Goal: Task Accomplishment & Management: Use online tool/utility

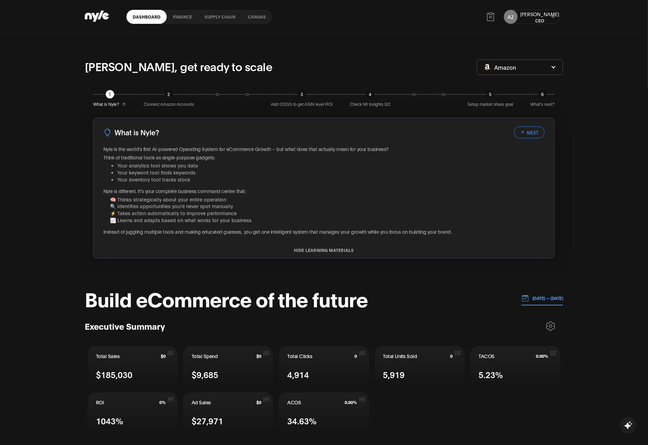
click at [528, 13] on div "Aleksei" at bounding box center [539, 14] width 39 height 7
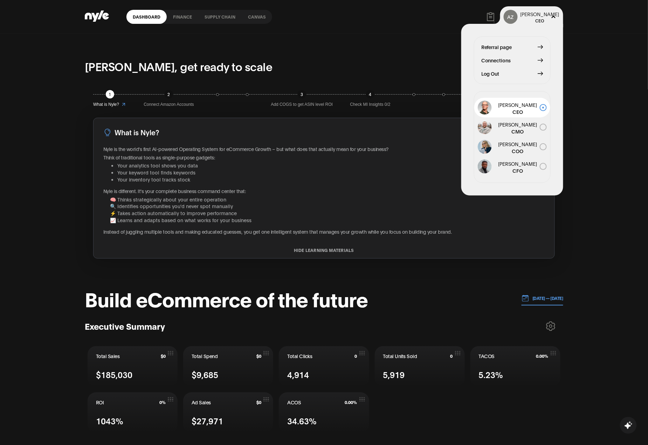
click at [491, 72] on span "Log Out" at bounding box center [490, 74] width 18 height 8
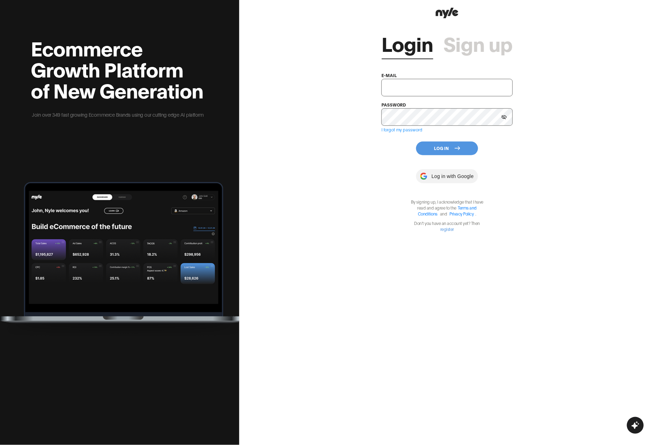
click at [399, 77] on div "e-mail" at bounding box center [446, 83] width 131 height 25
click at [399, 82] on input "text" at bounding box center [446, 88] width 131 height 18
type input "е"
type input "tuqxoxa@yandex.ru"
click at [377, 166] on div "Login Sign up e-mail tuqxoxa@yandex.ru password I forgot my password Log In Log…" at bounding box center [447, 222] width 416 height 445
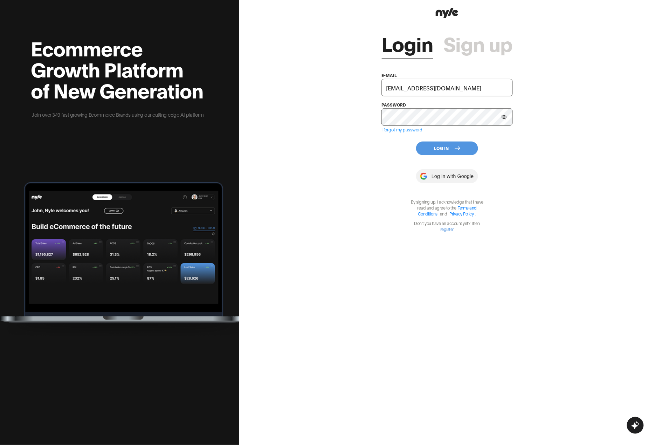
click at [459, 146] on icon at bounding box center [457, 148] width 6 height 6
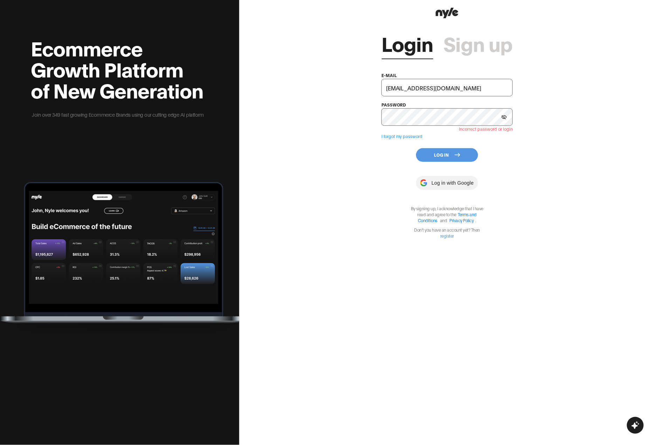
click at [446, 161] on button "Log In" at bounding box center [447, 155] width 62 height 14
click at [504, 117] on icon at bounding box center [503, 117] width 5 height 4
click at [446, 154] on button "Log In" at bounding box center [447, 155] width 62 height 14
click at [269, 79] on div "Login Sign up e-mail tuqxoxa@yandex.ru password Incorrect password or login I f…" at bounding box center [447, 222] width 416 height 445
click at [457, 158] on button "Log In" at bounding box center [447, 155] width 62 height 14
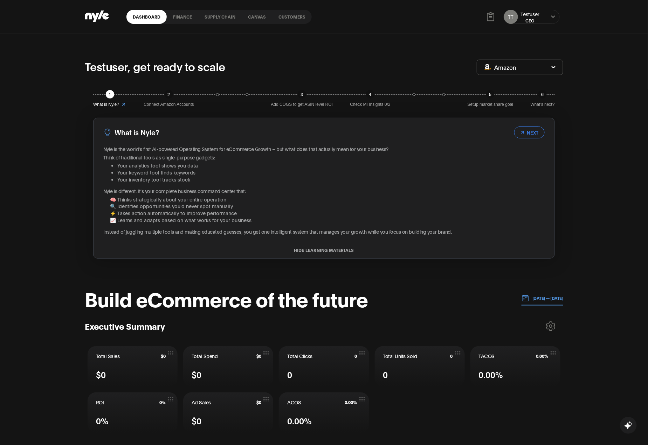
click at [543, 15] on div "TT Testuser CEO" at bounding box center [531, 17] width 56 height 14
click at [552, 16] on icon at bounding box center [553, 17] width 5 height 4
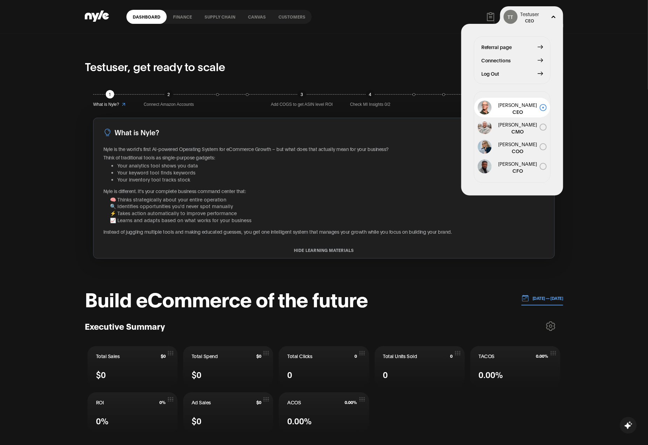
drag, startPoint x: 489, startPoint y: 75, endPoint x: 496, endPoint y: 85, distance: 11.7
click at [489, 75] on span "Log Out" at bounding box center [490, 74] width 18 height 8
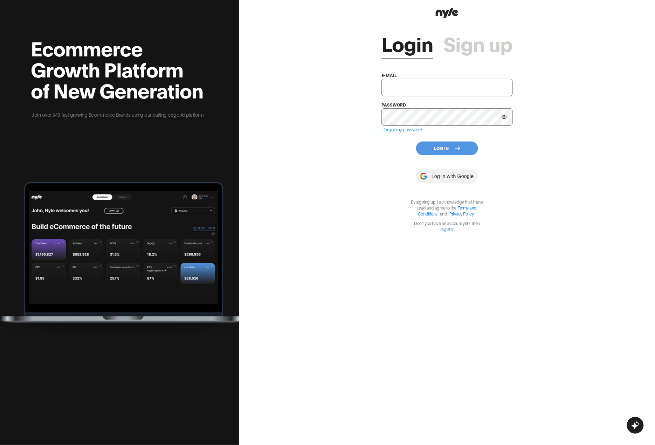
click at [468, 86] on input "text" at bounding box center [446, 88] width 131 height 18
type input "е"
type input "tuqxoxa@yandex.ru"
click at [356, 154] on div "Login Sign up e-mail tuqxoxa@yandex.ru password I forgot my password Log In Log…" at bounding box center [447, 222] width 416 height 445
click at [436, 141] on button "Log In" at bounding box center [447, 148] width 62 height 14
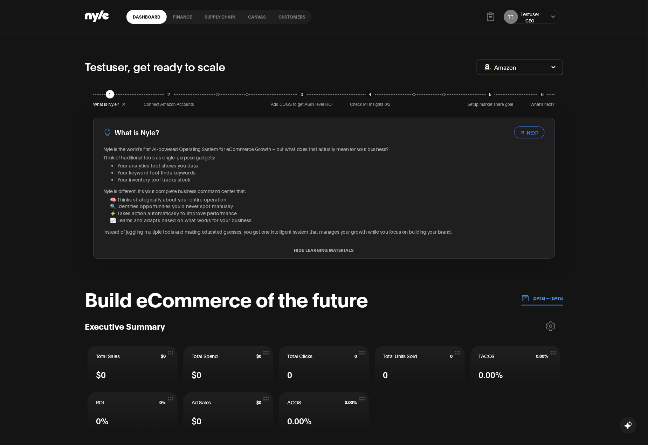
click at [299, 17] on link "Customers" at bounding box center [292, 17] width 40 height 14
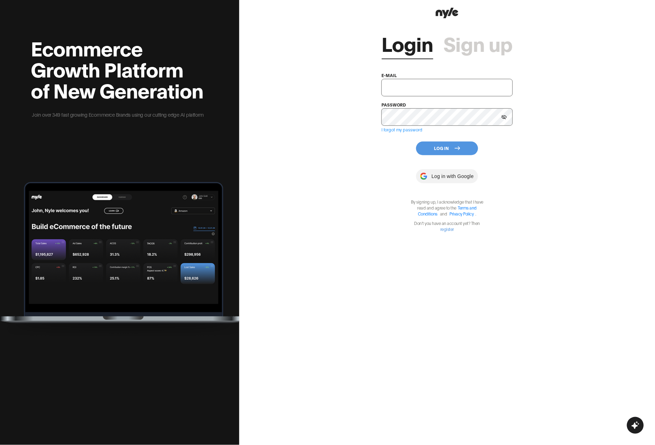
click at [420, 87] on input "text" at bounding box center [446, 88] width 131 height 18
type input "tuqxoxa@yandex.ru"
click at [438, 147] on button "Log In" at bounding box center [447, 148] width 62 height 14
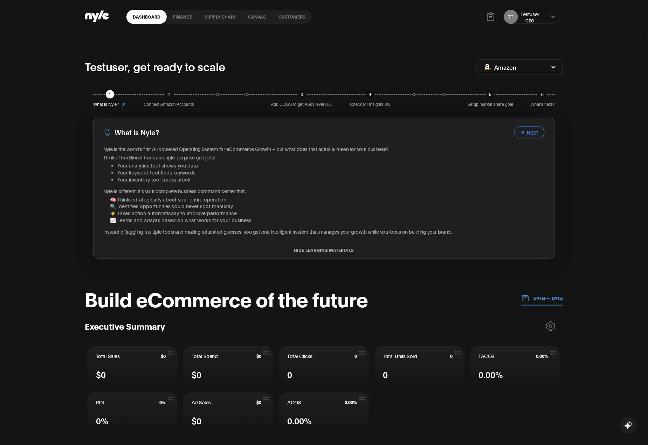
click at [254, 19] on link "Canvas" at bounding box center [257, 17] width 30 height 14
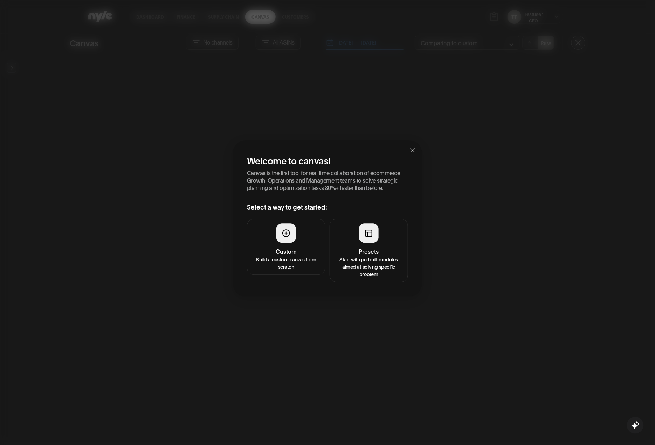
click at [378, 257] on p "Start with prebuilt modules aimed at solving specific problem" at bounding box center [368, 267] width 69 height 22
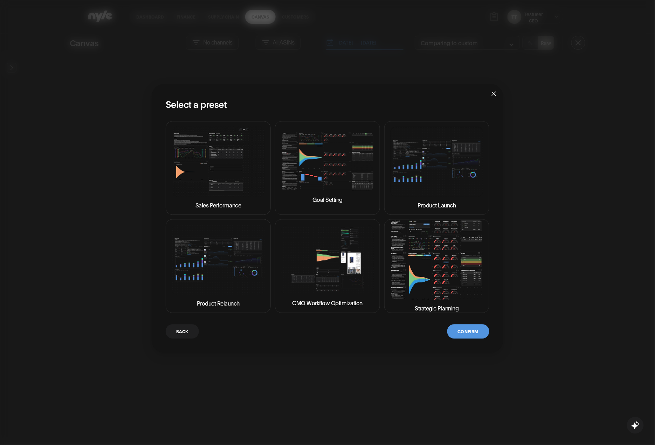
click at [429, 291] on img at bounding box center [436, 259] width 93 height 79
click at [185, 330] on button "Back" at bounding box center [182, 331] width 33 height 14
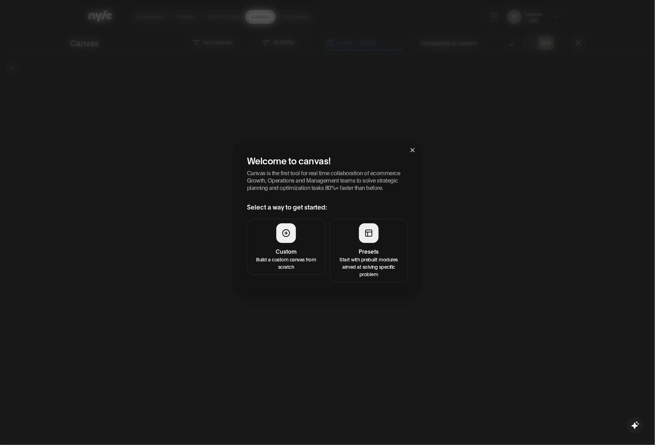
click at [384, 250] on h4 "Presets" at bounding box center [368, 251] width 69 height 8
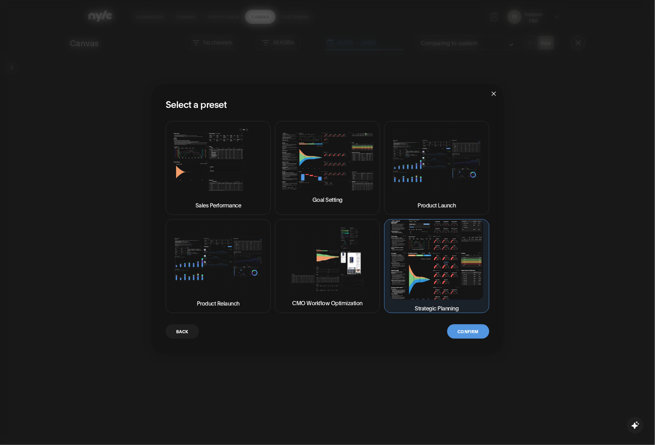
click at [453, 254] on img at bounding box center [436, 259] width 93 height 79
click at [465, 334] on button "Confirm" at bounding box center [468, 331] width 42 height 14
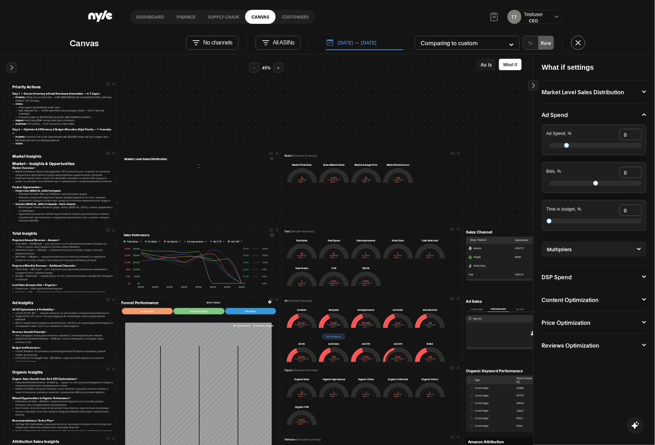
click at [239, 118] on div "Priority Actions Step 1 — Secure Inventory & Avoid Stockouts (Immediate — 0–7 d…" at bounding box center [588, 380] width 1161 height 634
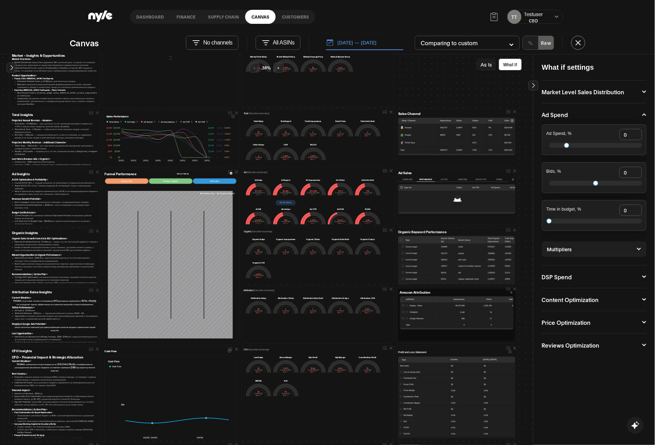
scroll to position [233, 0]
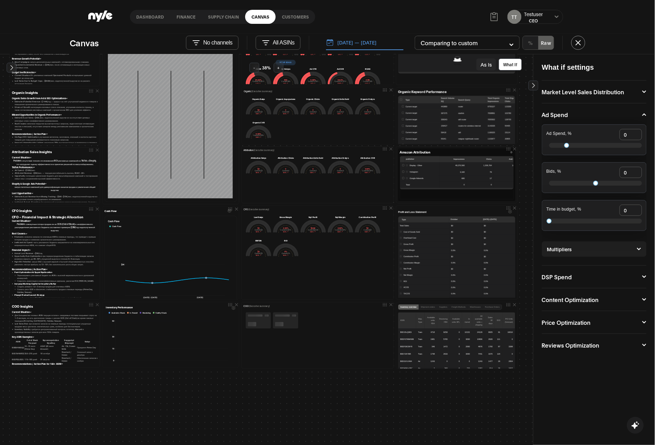
click at [228, 210] on icon "button" at bounding box center [229, 211] width 3 height 4
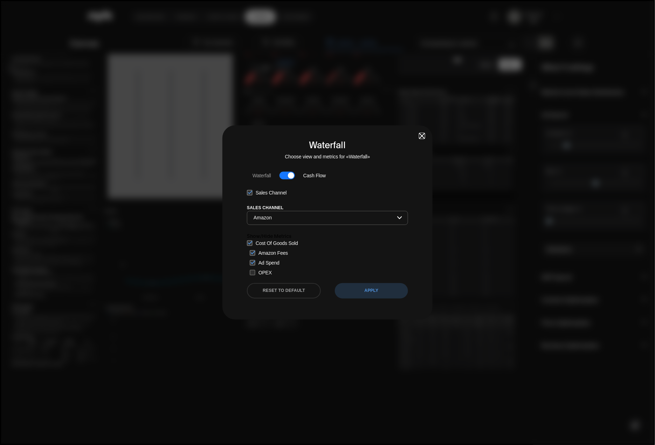
click at [423, 134] on span "button" at bounding box center [421, 135] width 5 height 5
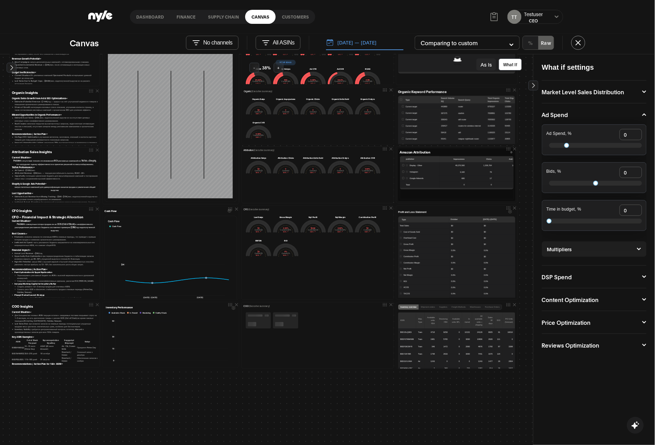
click at [232, 311] on div "Available Stock In Transit Receiving Safety Stock" at bounding box center [171, 313] width 131 height 4
click at [232, 308] on icon "button" at bounding box center [233, 308] width 3 height 4
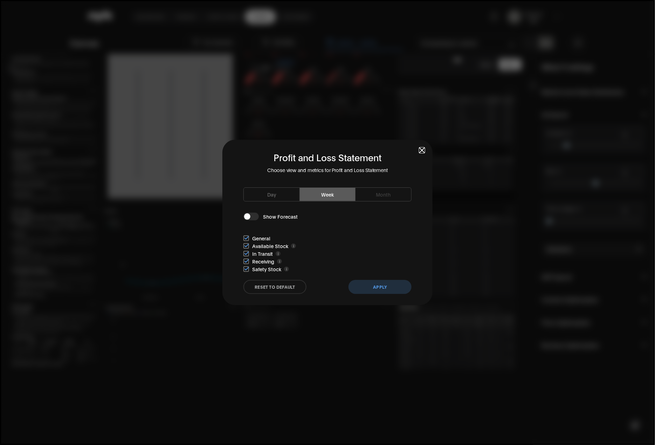
click at [423, 147] on div "Profit and Loss Statement Choose view and metrics for Profit and Loss Statement…" at bounding box center [327, 222] width 210 height 165
click at [419, 151] on h2 "Profit and Loss Statement" at bounding box center [327, 157] width 210 height 12
click at [421, 151] on span "button" at bounding box center [421, 150] width 5 height 5
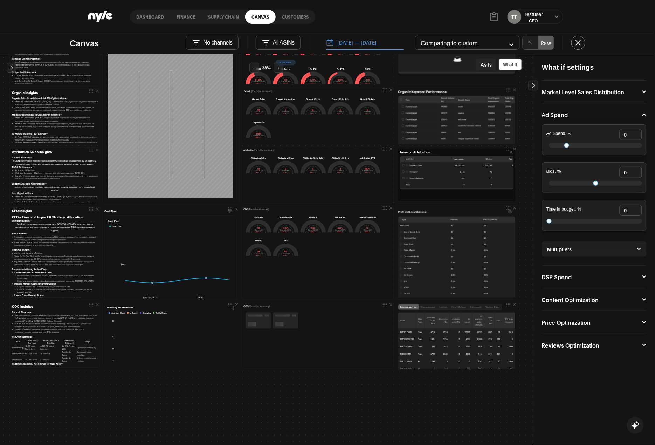
click at [508, 213] on icon "Settings" at bounding box center [510, 212] width 4 height 4
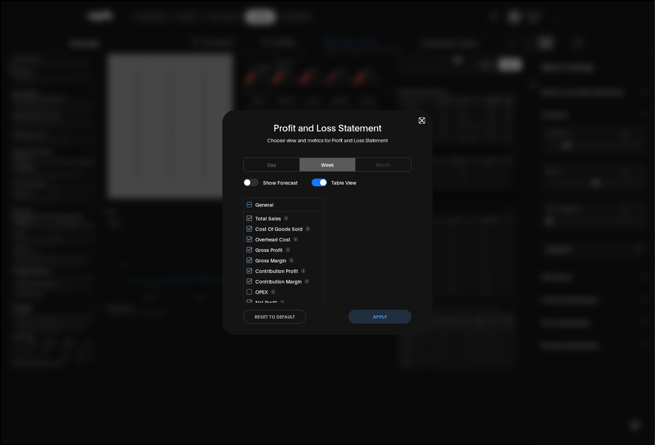
click at [419, 118] on div "Profit and Loss Statement Choose view and metrics for Profit and Loss Statement…" at bounding box center [327, 222] width 210 height 225
click at [424, 121] on span "button" at bounding box center [421, 120] width 5 height 5
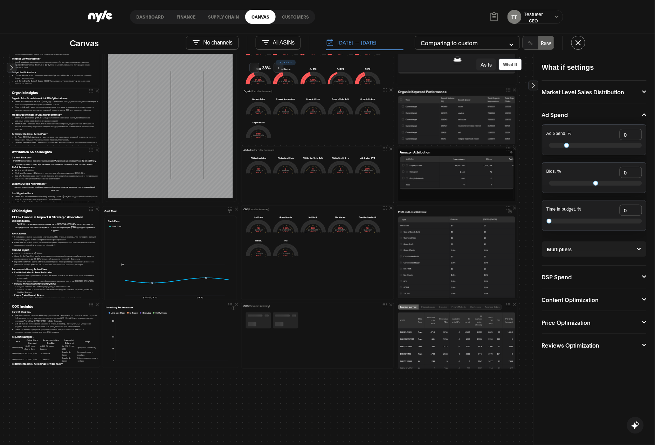
scroll to position [93, 0]
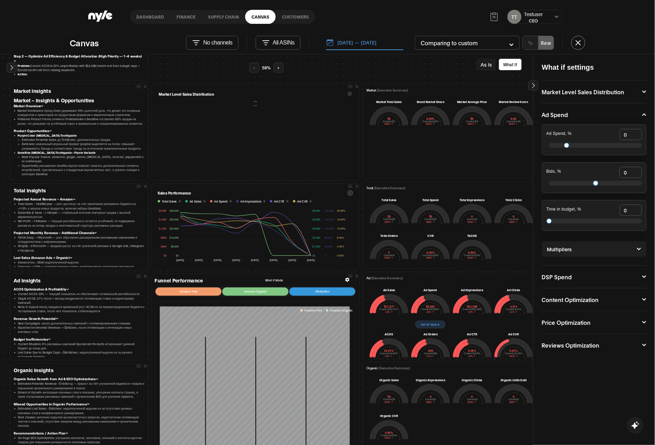
click at [344, 282] on div "Funnel Performance What If Mode" at bounding box center [255, 280] width 201 height 6
click at [345, 281] on icon at bounding box center [347, 280] width 5 height 4
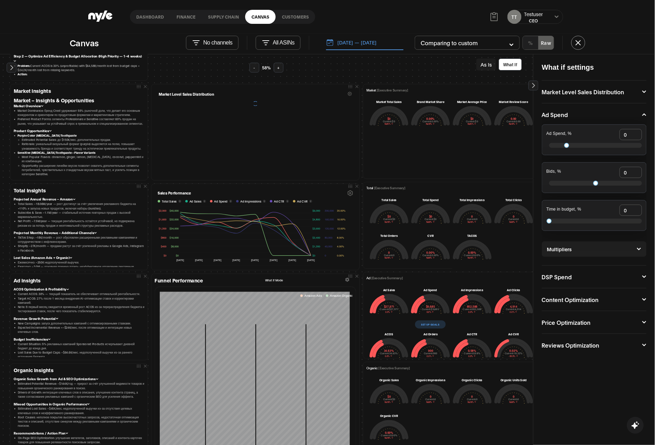
click at [345, 280] on icon at bounding box center [347, 280] width 4 height 4
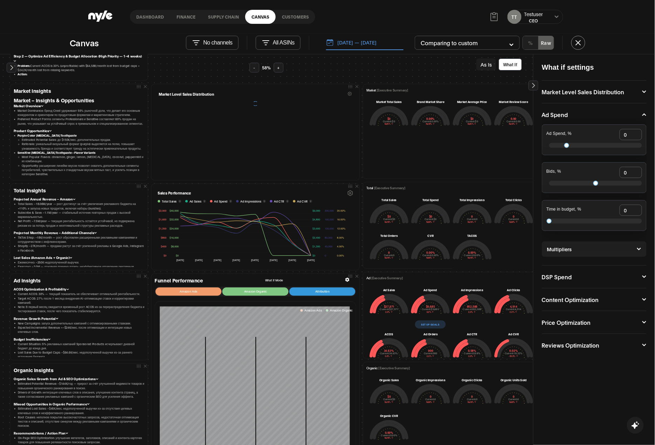
click at [345, 280] on icon at bounding box center [347, 280] width 4 height 4
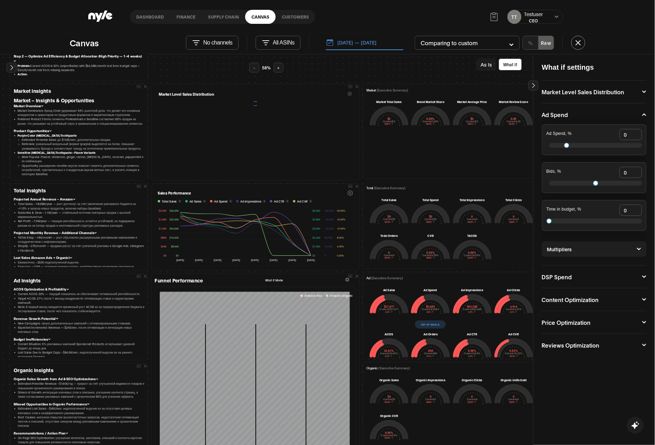
click at [345, 278] on icon at bounding box center [347, 280] width 4 height 4
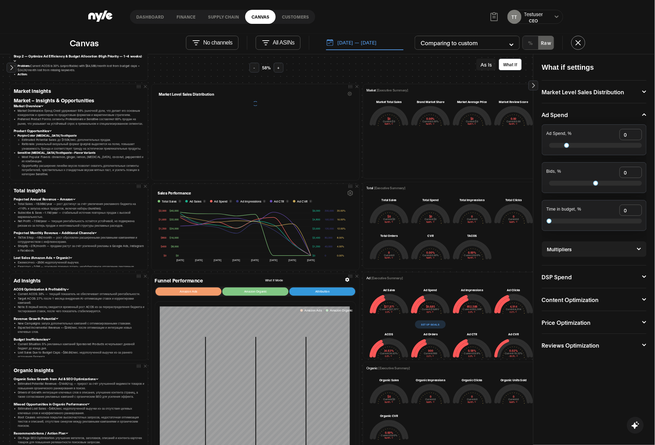
click at [348, 193] on icon at bounding box center [350, 192] width 5 height 5
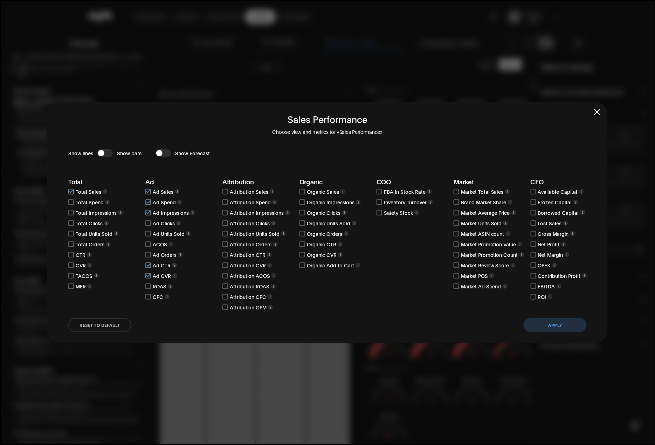
click at [596, 112] on span "button" at bounding box center [596, 112] width 5 height 5
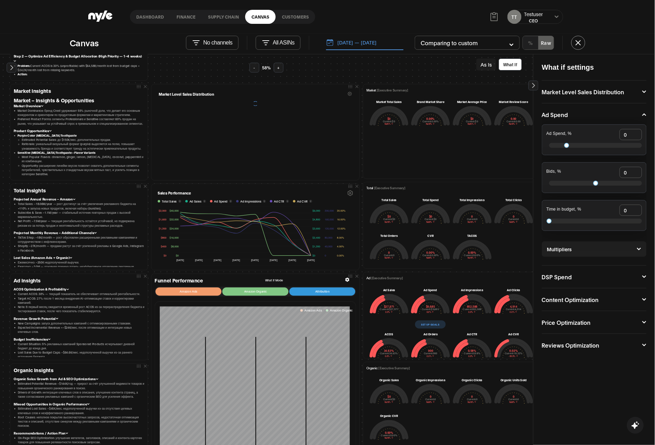
click at [348, 93] on icon at bounding box center [350, 94] width 4 height 4
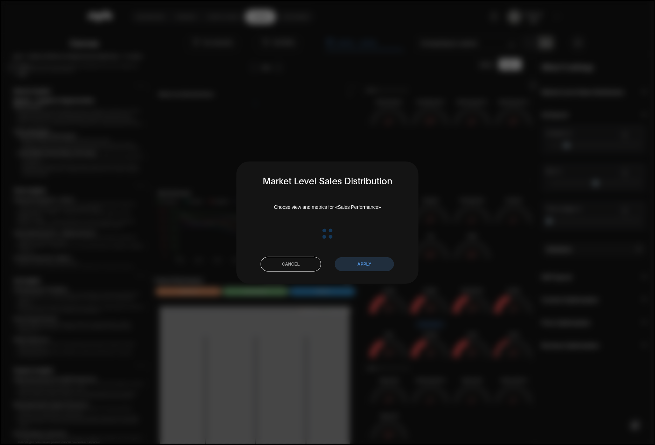
click at [356, 271] on div "Market Level Sales Distribution Choose view and metrics for «Sales Performance»…" at bounding box center [327, 222] width 182 height 122
click at [353, 258] on button "apply" at bounding box center [364, 264] width 59 height 14
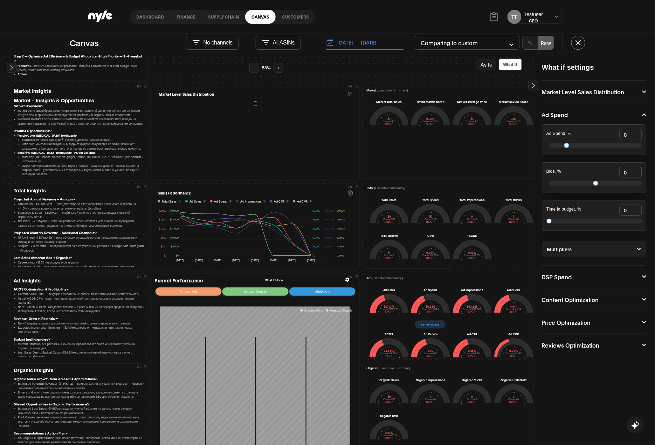
click at [531, 86] on div "Add elements Summary Executive Summary 7 Full Summary Total Organic Ad COO Mark…" at bounding box center [327, 249] width 655 height 391
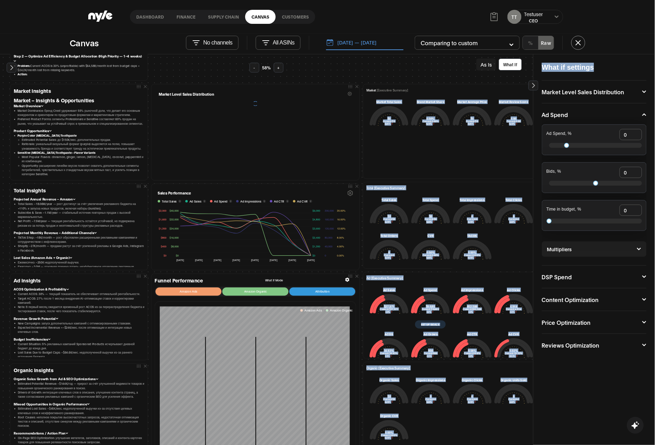
click at [531, 86] on icon at bounding box center [533, 85] width 7 height 7
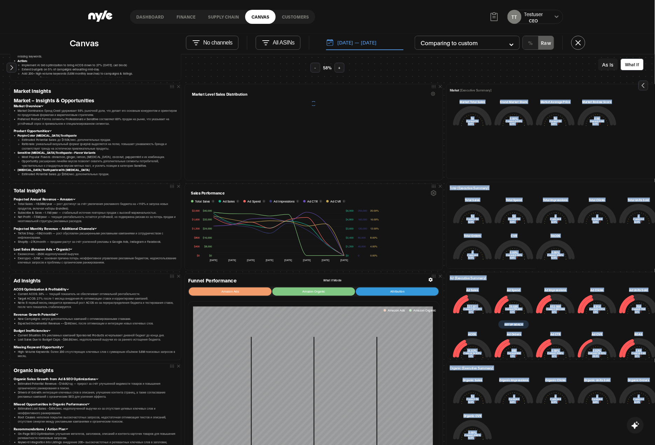
scroll to position [89, 0]
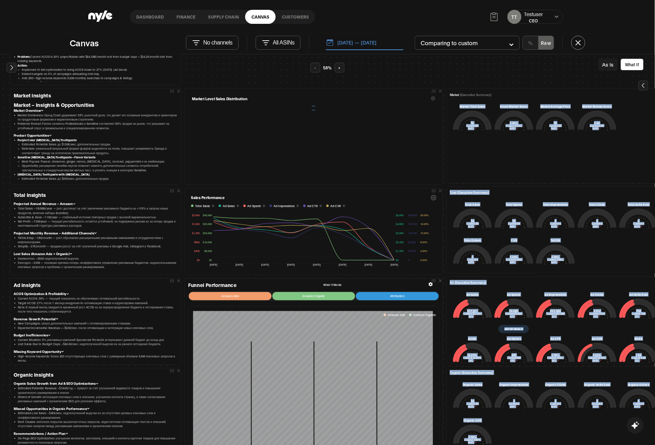
click at [521, 90] on div "Market [Executive Summary] Market Total Sales $0 Current: $0 NaN% Brand Market …" at bounding box center [589, 136] width 287 height 95
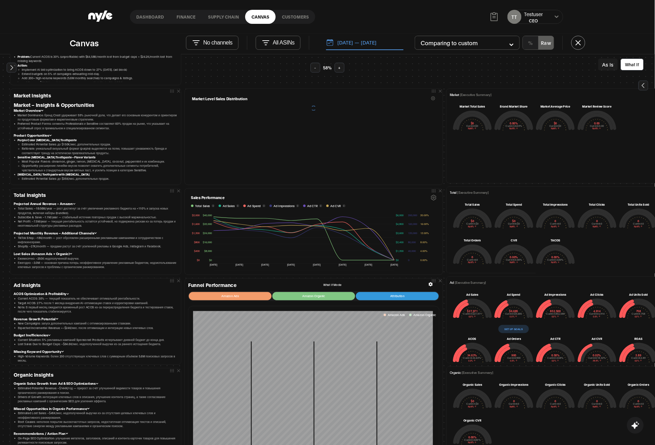
click at [464, 97] on div "Market [Executive Summary] Market Total Sales $0 Current: $0 NaN% Brand Market …" at bounding box center [590, 136] width 280 height 88
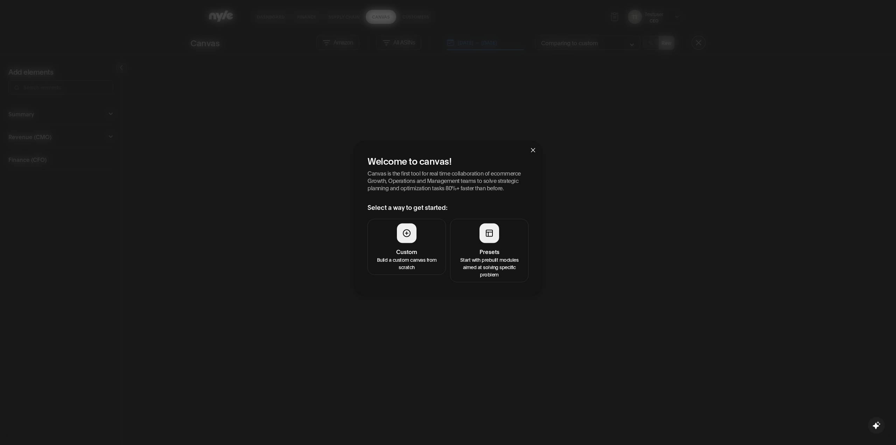
click at [471, 233] on button "Presets Start with prebuilt modules aimed at solving specific problem" at bounding box center [489, 250] width 78 height 63
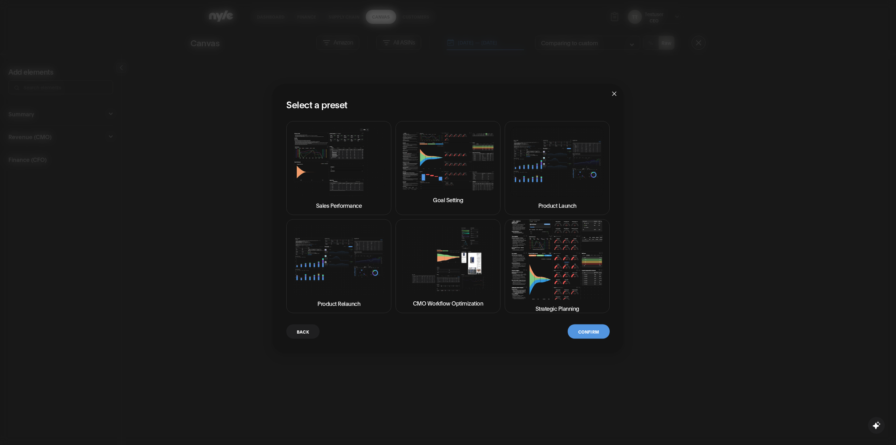
click at [571, 250] on img at bounding box center [557, 259] width 93 height 79
click at [596, 328] on button "Confirm" at bounding box center [589, 331] width 42 height 14
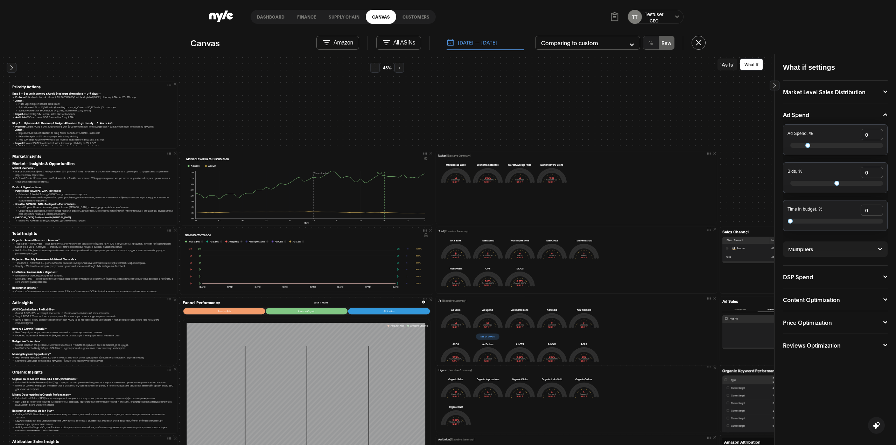
click at [772, 87] on icon at bounding box center [774, 85] width 7 height 7
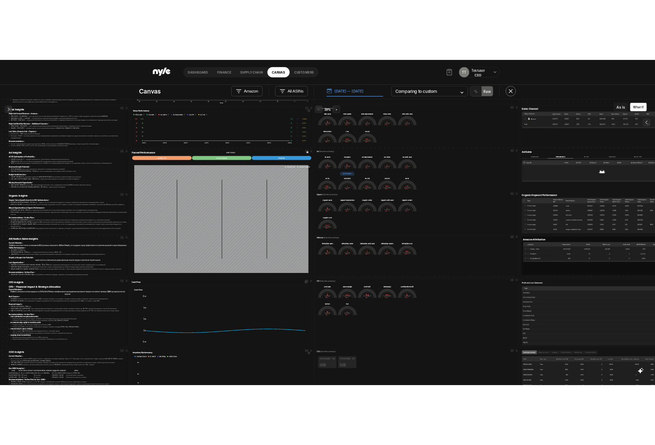
scroll to position [93, 0]
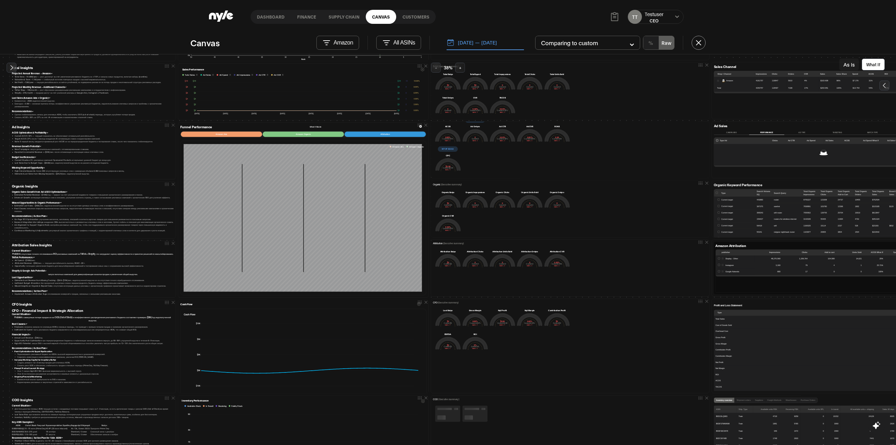
click at [417, 306] on icon "button" at bounding box center [419, 304] width 4 height 4
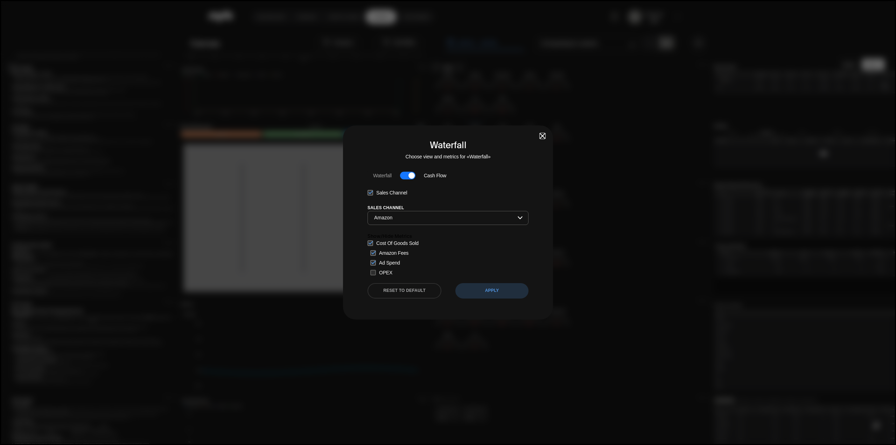
click at [424, 293] on button "RESET TO DEFAULT" at bounding box center [405, 290] width 74 height 15
click at [485, 298] on button "APPLY" at bounding box center [491, 290] width 73 height 15
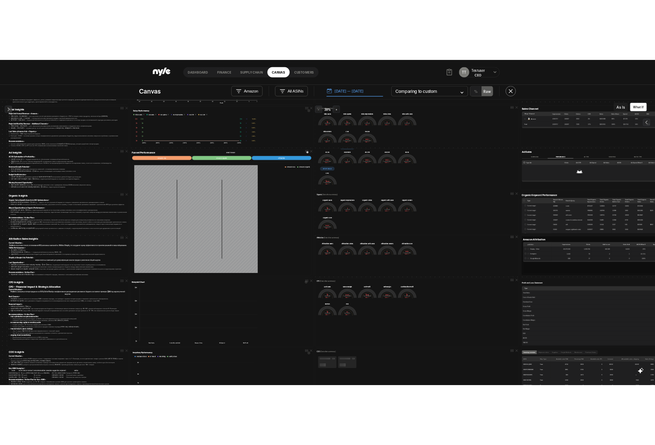
scroll to position [146, 0]
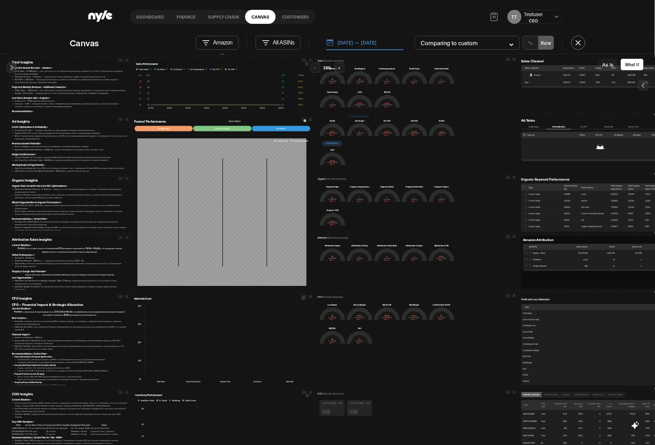
click at [304, 122] on icon at bounding box center [303, 119] width 5 height 5
click at [305, 62] on icon at bounding box center [306, 64] width 3 height 4
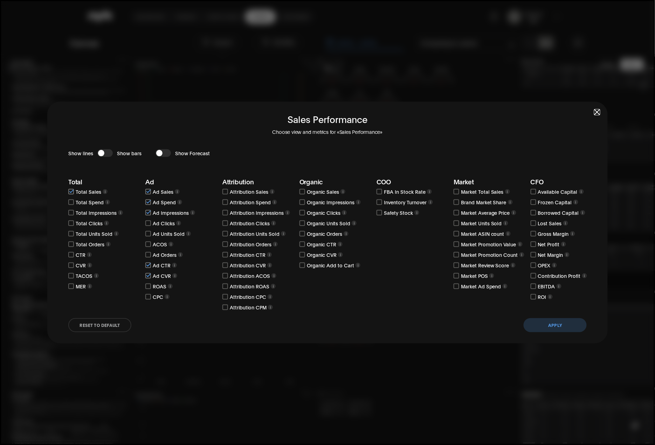
click at [603, 110] on div "Sales Performance Choose view and metrics for «Sales Performance» Show lines Sh…" at bounding box center [327, 223] width 560 height 242
click at [599, 109] on div "Sales Performance Choose view and metrics for «Sales Performance» Show lines Sh…" at bounding box center [327, 223] width 560 height 242
click at [597, 113] on span "button" at bounding box center [596, 112] width 5 height 5
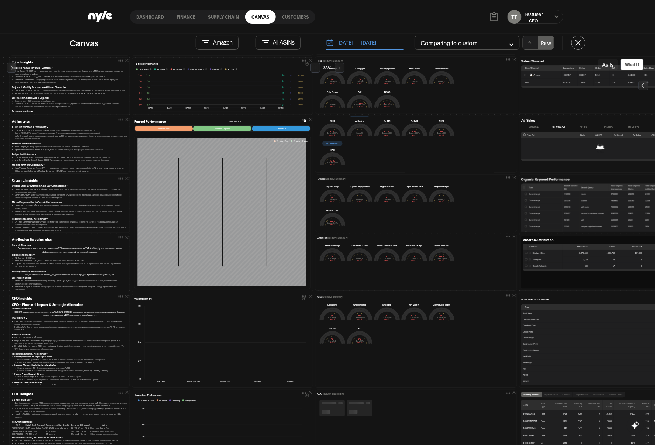
click at [301, 299] on icon "button" at bounding box center [302, 299] width 3 height 4
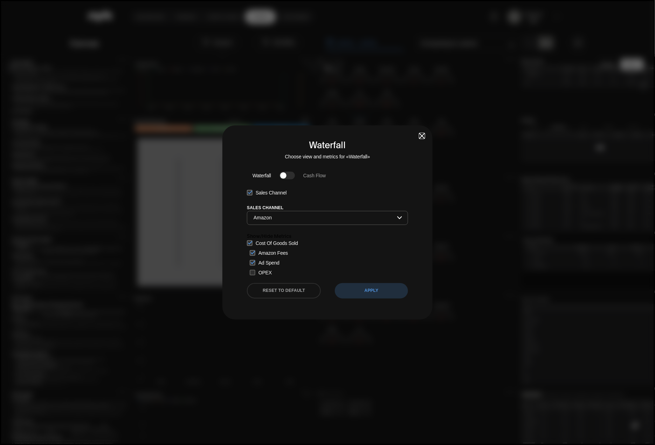
click at [420, 137] on span "button" at bounding box center [421, 135] width 5 height 5
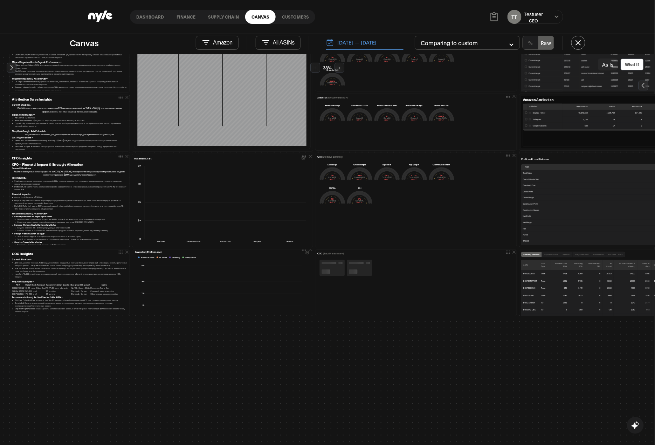
scroll to position [0, 0]
click at [305, 257] on icon "button" at bounding box center [307, 255] width 4 height 4
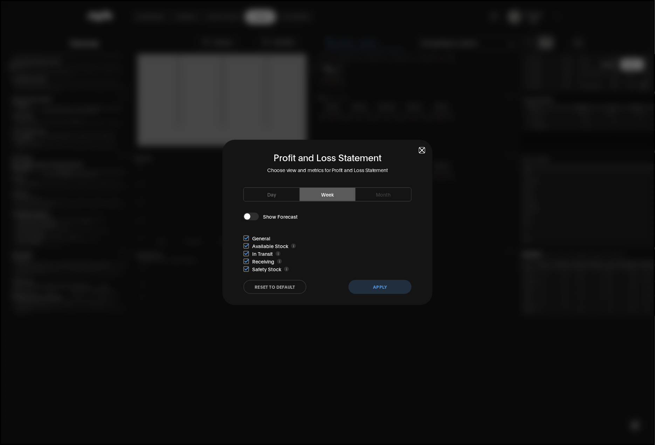
click at [424, 151] on span "button" at bounding box center [421, 150] width 5 height 5
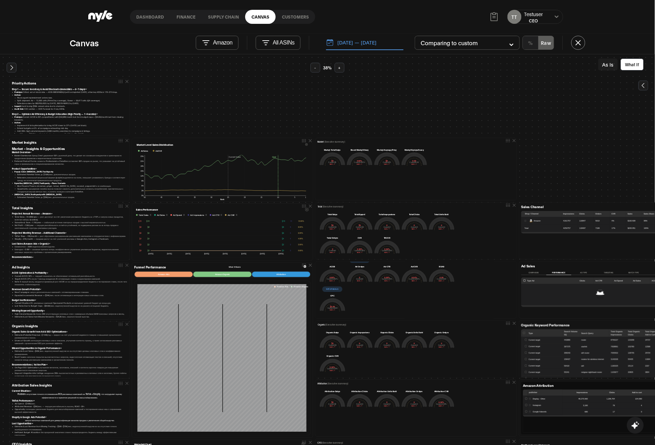
click at [152, 15] on link "Dashboard" at bounding box center [150, 17] width 40 height 14
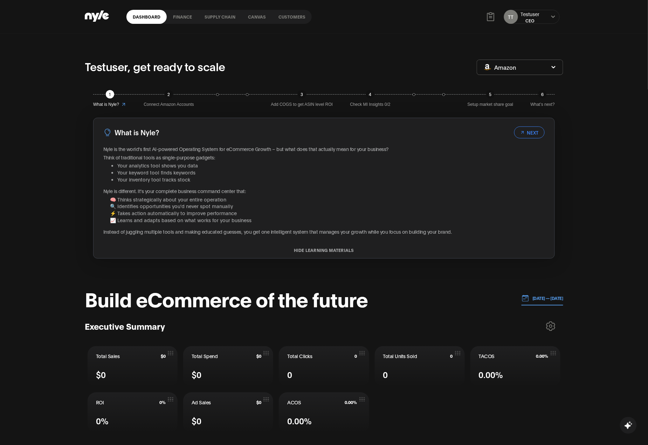
click at [296, 20] on link "Customers" at bounding box center [292, 17] width 40 height 14
click at [549, 17] on div "TT Testuser CEO" at bounding box center [531, 17] width 56 height 14
click at [555, 17] on icon at bounding box center [553, 17] width 5 height 4
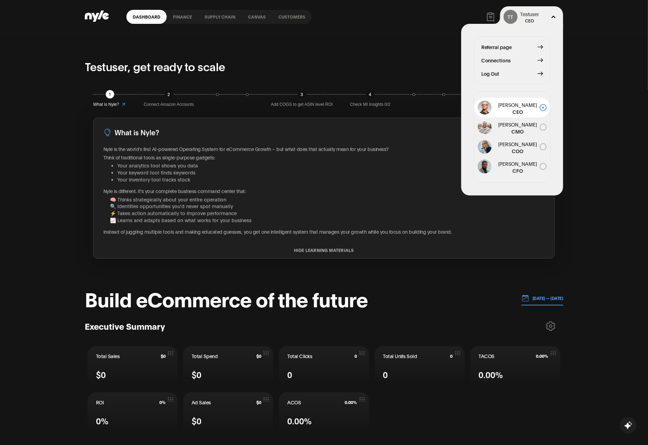
drag, startPoint x: 487, startPoint y: 73, endPoint x: 489, endPoint y: 91, distance: 18.0
click at [489, 73] on span "Log Out" at bounding box center [490, 74] width 18 height 8
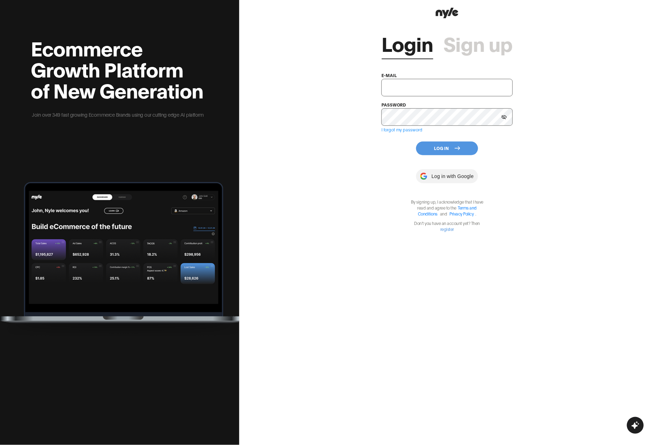
click at [433, 90] on input "text" at bounding box center [446, 88] width 131 height 18
type input "showroom@nyle.ai"
click at [459, 159] on div "Login Sign up e-mail showroom@nyle.ai password I forgot my password Log In Log …" at bounding box center [446, 126] width 131 height 212
click at [454, 148] on icon at bounding box center [457, 148] width 6 height 6
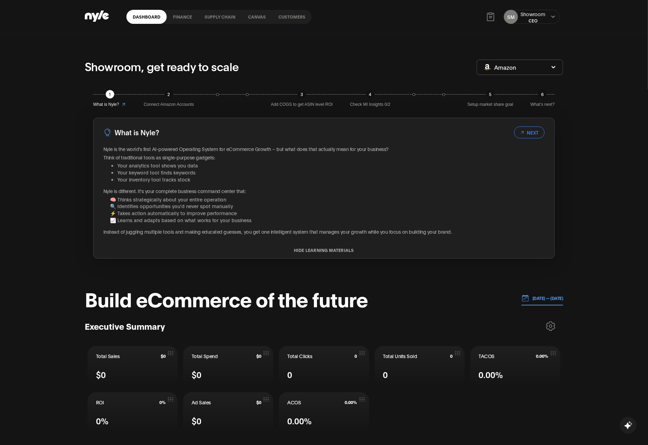
click at [293, 17] on link "Customers" at bounding box center [292, 17] width 40 height 14
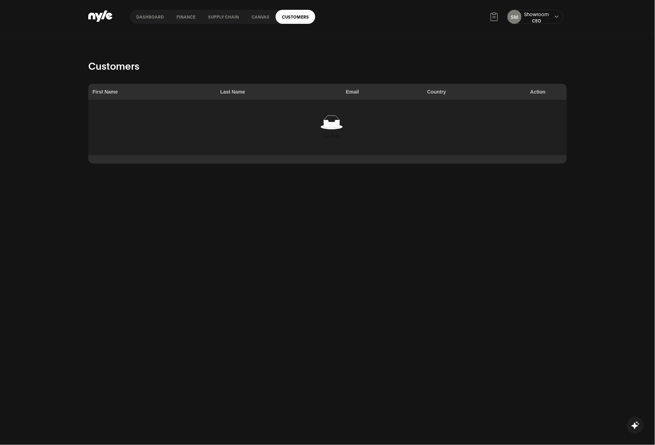
click at [257, 17] on link "Canvas" at bounding box center [260, 17] width 30 height 14
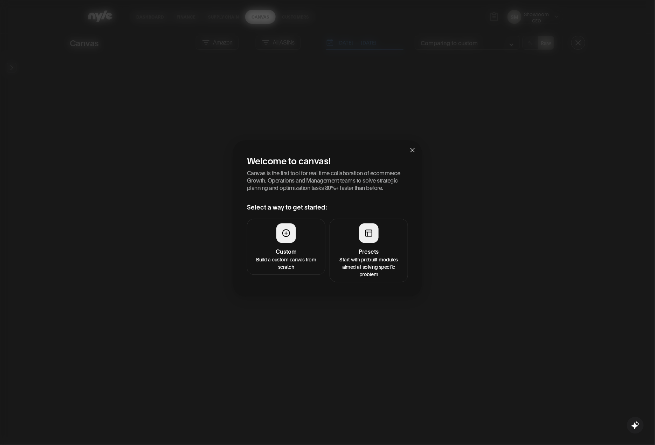
click at [410, 152] on icon "close" at bounding box center [413, 150] width 6 height 6
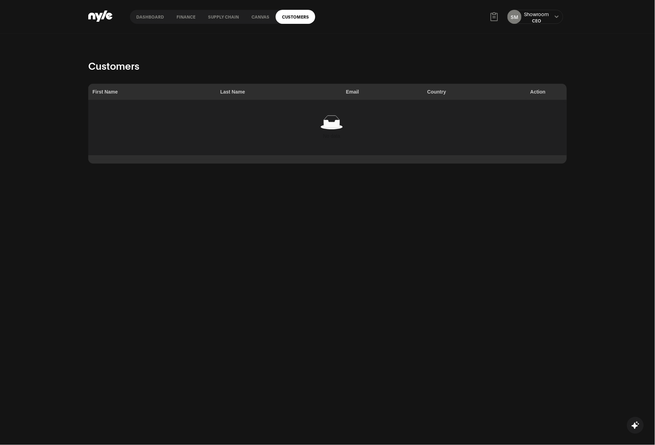
click at [291, 14] on link "Customers" at bounding box center [296, 17] width 40 height 14
click at [342, 139] on div "No data" at bounding box center [331, 136] width 478 height 8
click at [333, 132] on div "No data" at bounding box center [331, 136] width 478 height 8
click at [273, 81] on div "Customers First Name Last Name Email Country Action No data" at bounding box center [327, 240] width 478 height 365
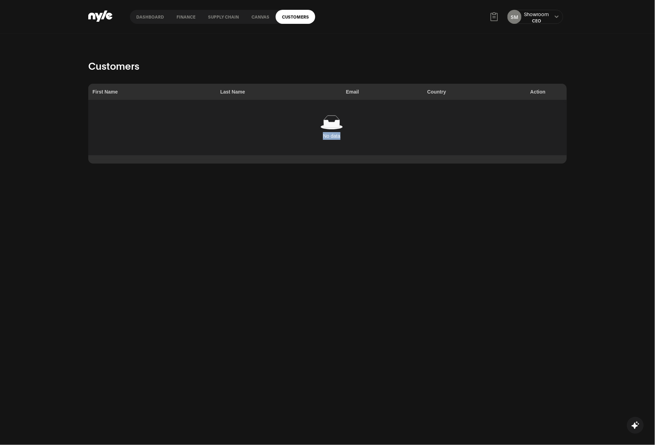
drag, startPoint x: 337, startPoint y: 139, endPoint x: 285, endPoint y: 133, distance: 53.2
click at [285, 133] on div "No data" at bounding box center [331, 136] width 478 height 8
click at [147, 20] on link "Dashboard" at bounding box center [150, 17] width 40 height 14
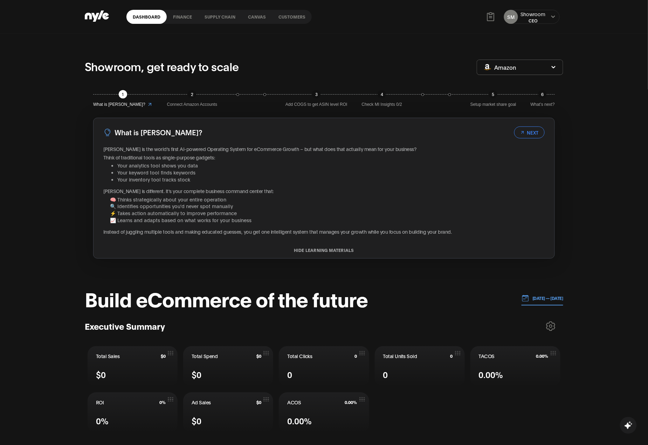
click at [303, 15] on link "Customers" at bounding box center [292, 17] width 40 height 14
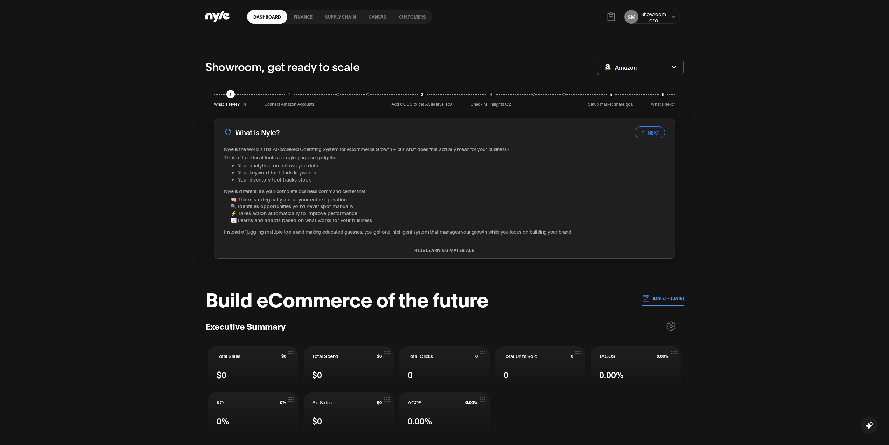
click at [408, 16] on link "Customers" at bounding box center [413, 17] width 40 height 14
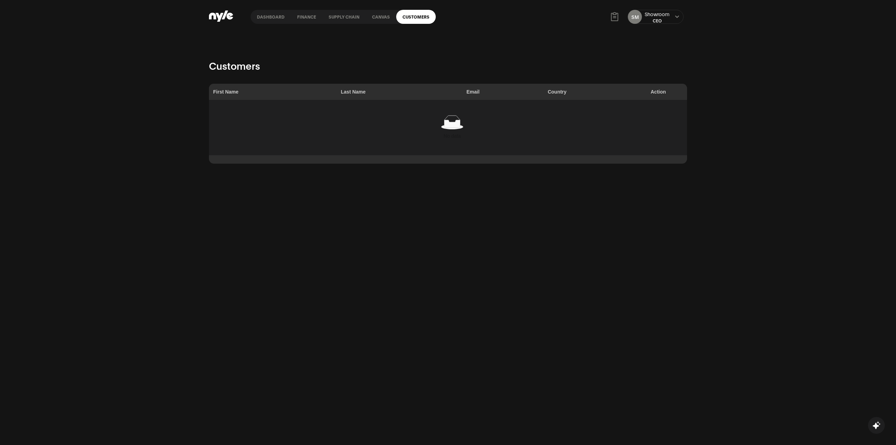
drag, startPoint x: 274, startPoint y: 19, endPoint x: 273, endPoint y: 23, distance: 4.4
click at [274, 19] on link "Dashboard" at bounding box center [271, 17] width 40 height 14
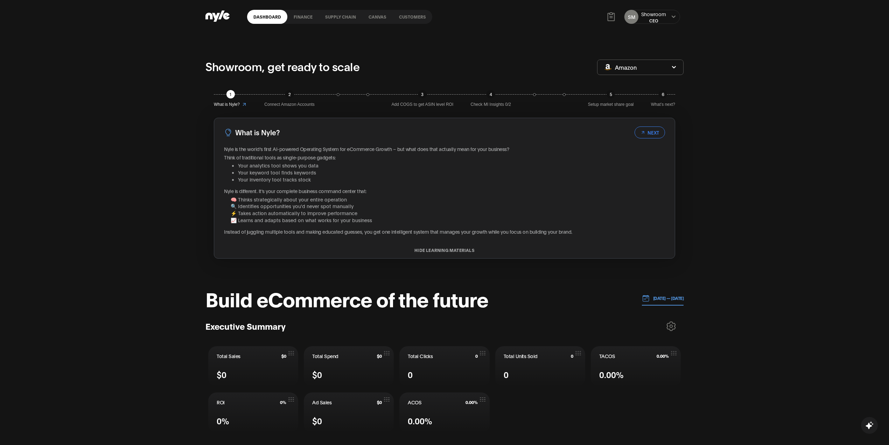
click at [411, 17] on link "Customers" at bounding box center [413, 17] width 40 height 14
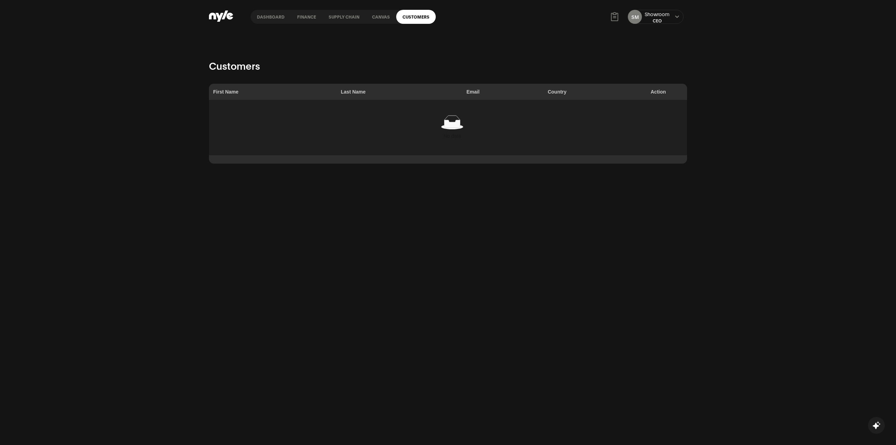
click at [673, 14] on div "SM Showroom CEO" at bounding box center [656, 17] width 56 height 14
click at [677, 14] on button at bounding box center [677, 17] width 6 height 6
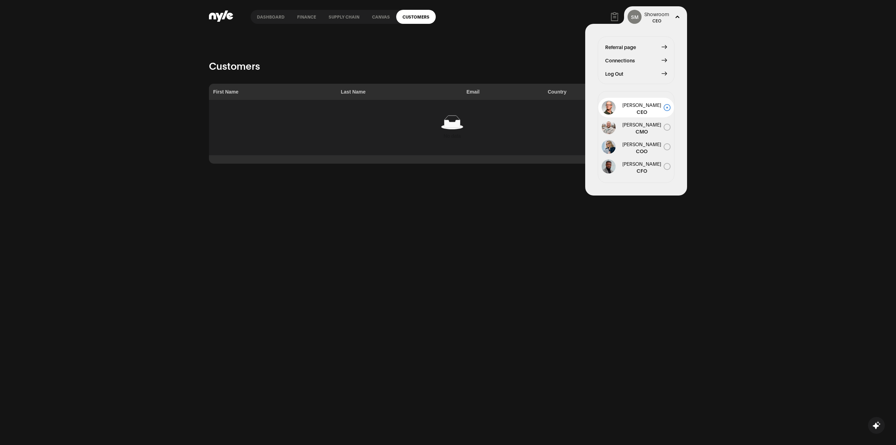
click at [615, 77] on div "Referral page Connections Log Out" at bounding box center [636, 60] width 77 height 48
click at [615, 73] on span "Log Out" at bounding box center [614, 74] width 18 height 8
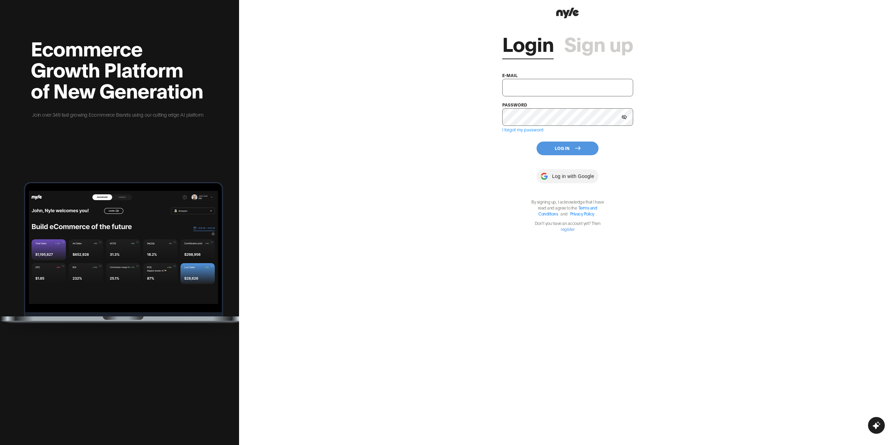
click at [540, 88] on input "text" at bounding box center [567, 88] width 131 height 18
type input "showroom@nyle.ai"
click at [550, 144] on button "Log In" at bounding box center [568, 148] width 62 height 14
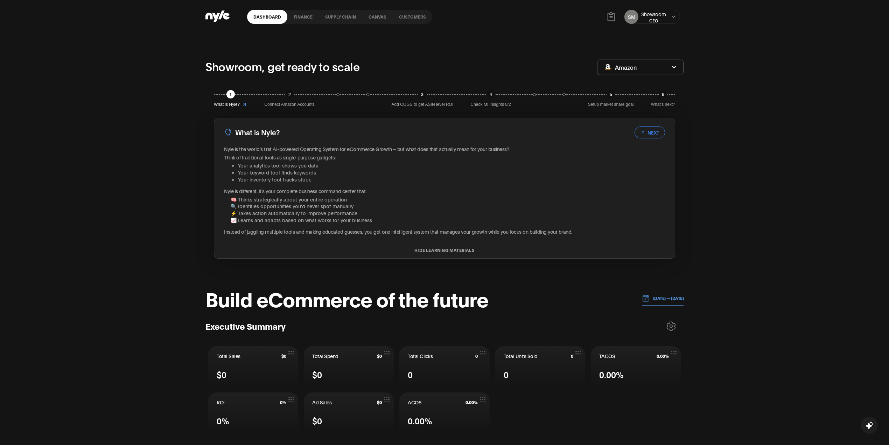
click at [405, 16] on link "Customers" at bounding box center [413, 17] width 40 height 14
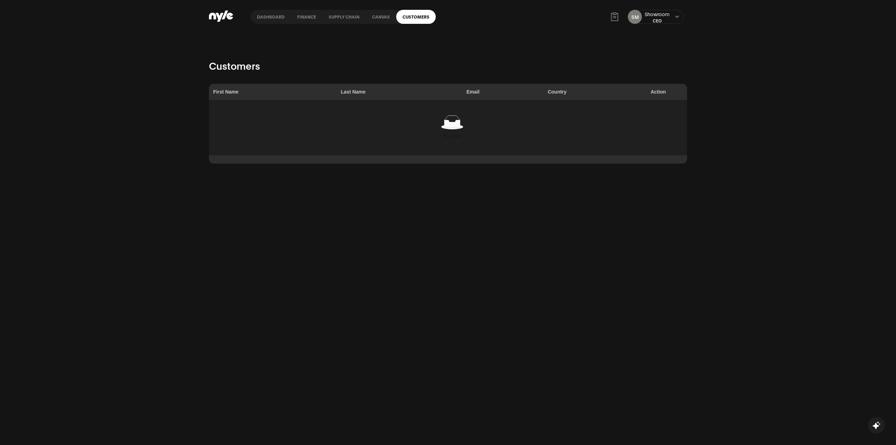
click at [455, 128] on ellipse at bounding box center [452, 126] width 22 height 5
click at [455, 131] on div "No data" at bounding box center [452, 127] width 478 height 25
click at [270, 15] on link "Dashboard" at bounding box center [271, 17] width 40 height 14
